Goal: Book appointment/travel/reservation

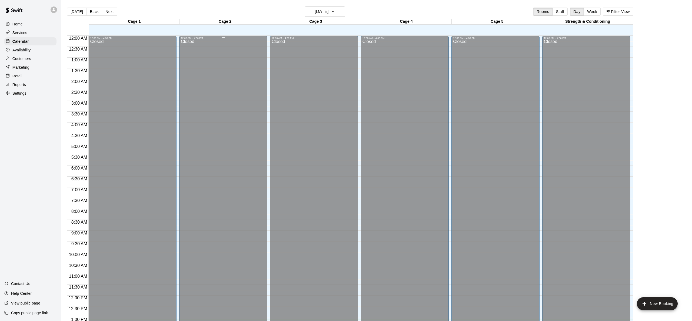
scroll to position [212, 0]
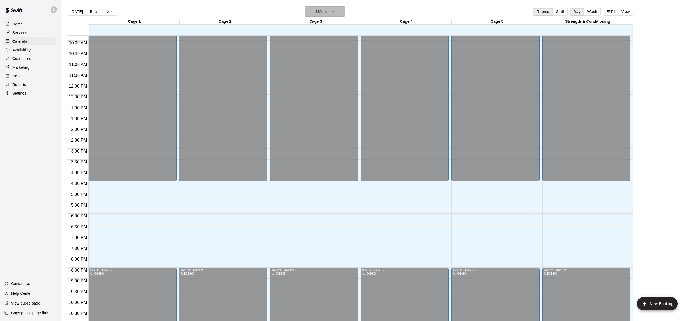
click at [335, 14] on icon "button" at bounding box center [333, 11] width 4 height 6
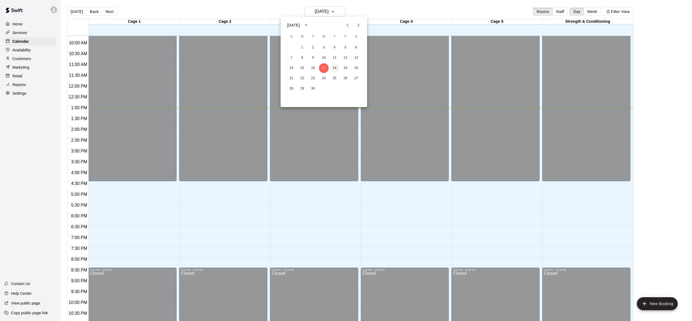
click at [336, 68] on button "18" at bounding box center [335, 68] width 10 height 10
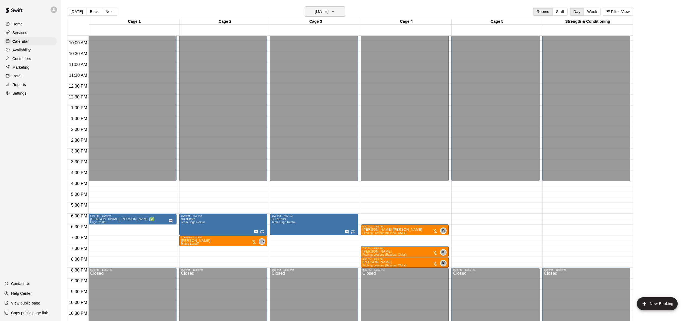
click at [335, 14] on icon "button" at bounding box center [333, 11] width 4 height 6
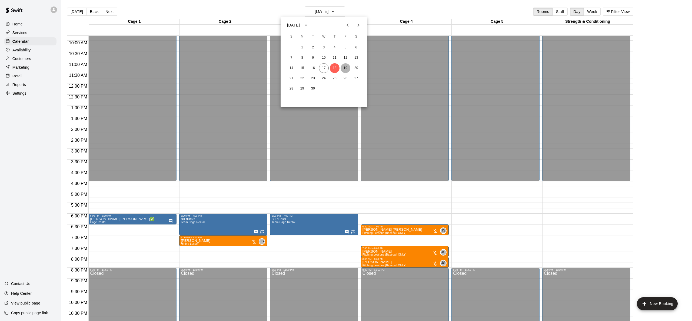
click at [346, 68] on button "19" at bounding box center [346, 68] width 10 height 10
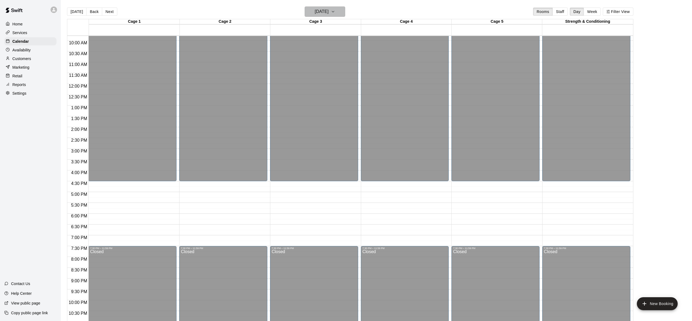
click at [335, 13] on icon "button" at bounding box center [333, 11] width 4 height 6
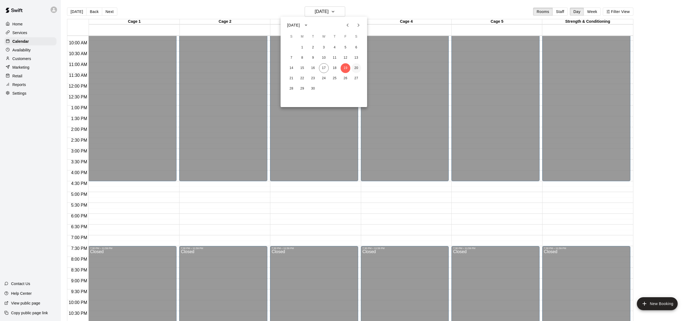
click at [356, 68] on button "20" at bounding box center [356, 68] width 10 height 10
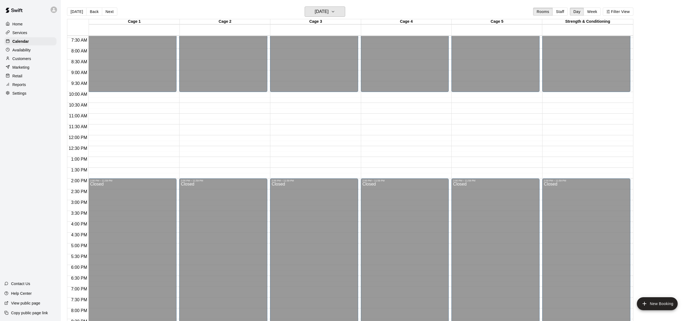
scroll to position [161, 0]
click at [343, 15] on button "[DATE]" at bounding box center [325, 11] width 41 height 10
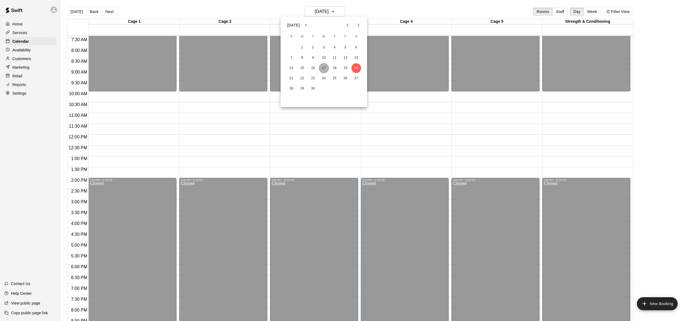
click at [325, 68] on button "17" at bounding box center [324, 68] width 10 height 10
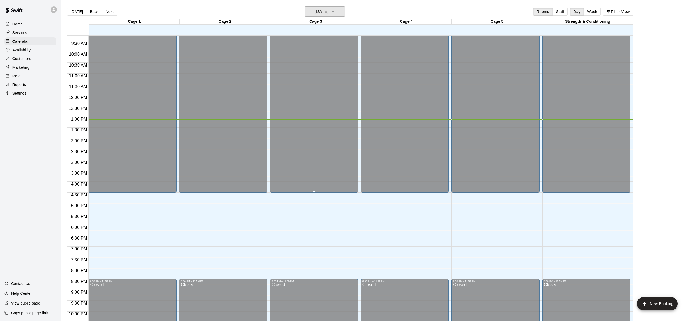
scroll to position [204, 0]
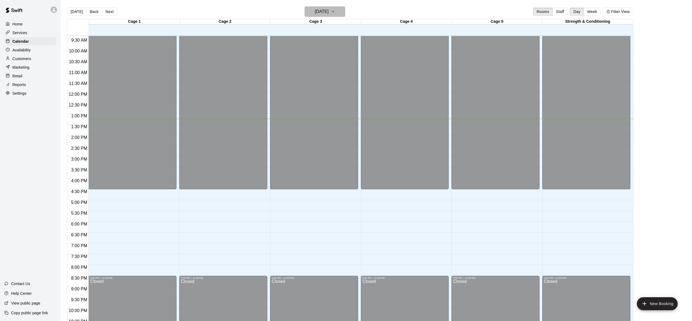
click at [345, 11] on button "[DATE]" at bounding box center [325, 11] width 41 height 10
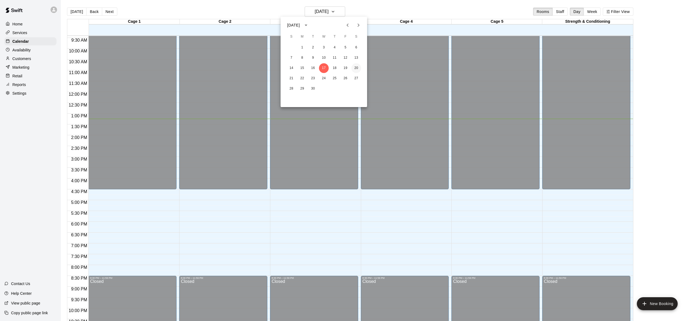
click at [358, 68] on button "20" at bounding box center [356, 68] width 10 height 10
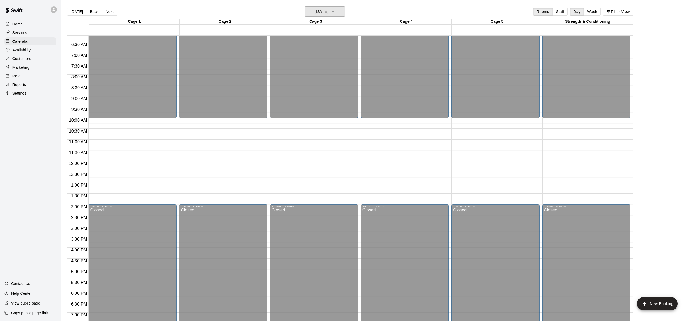
scroll to position [141, 0]
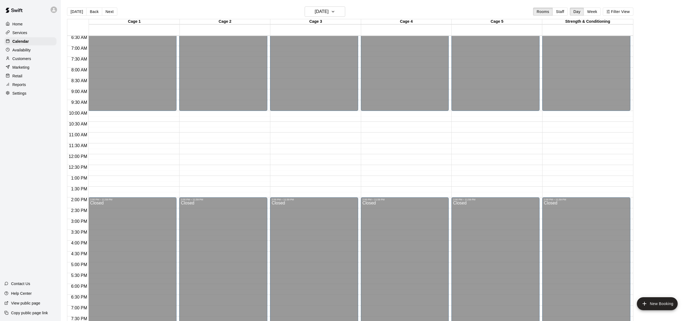
click at [359, 57] on div at bounding box center [315, 59] width 91 height 5
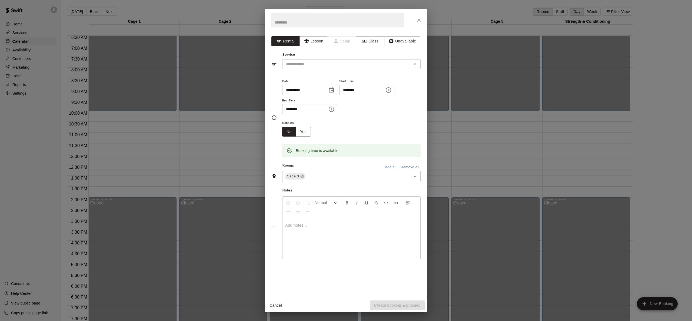
click at [359, 57] on div "Service ​" at bounding box center [345, 60] width 149 height 19
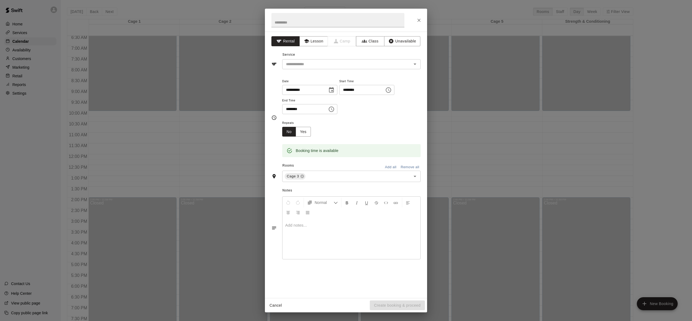
click at [359, 57] on div "Service ​" at bounding box center [345, 60] width 149 height 19
click at [419, 21] on icon "Close" at bounding box center [418, 20] width 5 height 5
